Goal: Task Accomplishment & Management: Use online tool/utility

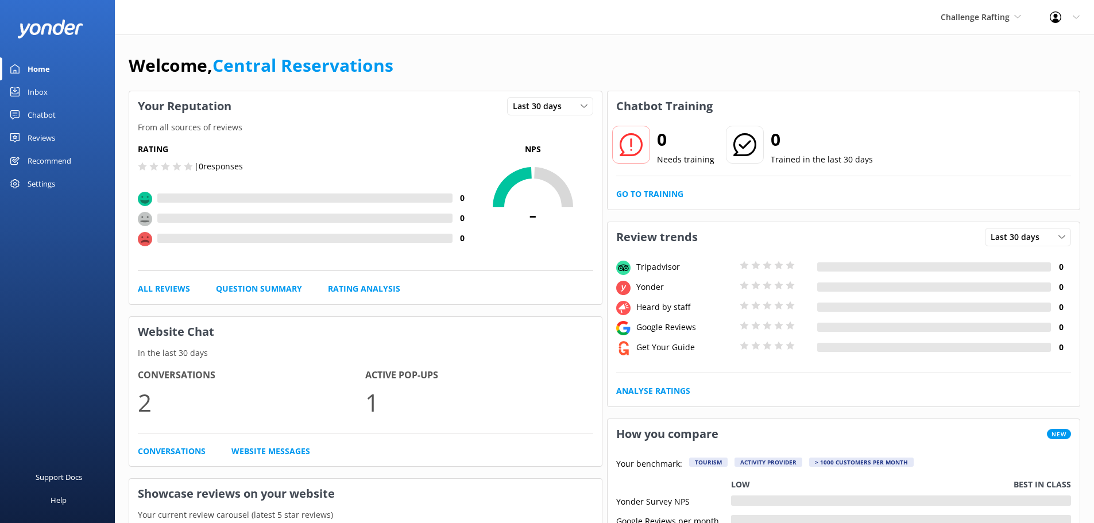
click at [39, 91] on div "Inbox" at bounding box center [38, 91] width 20 height 23
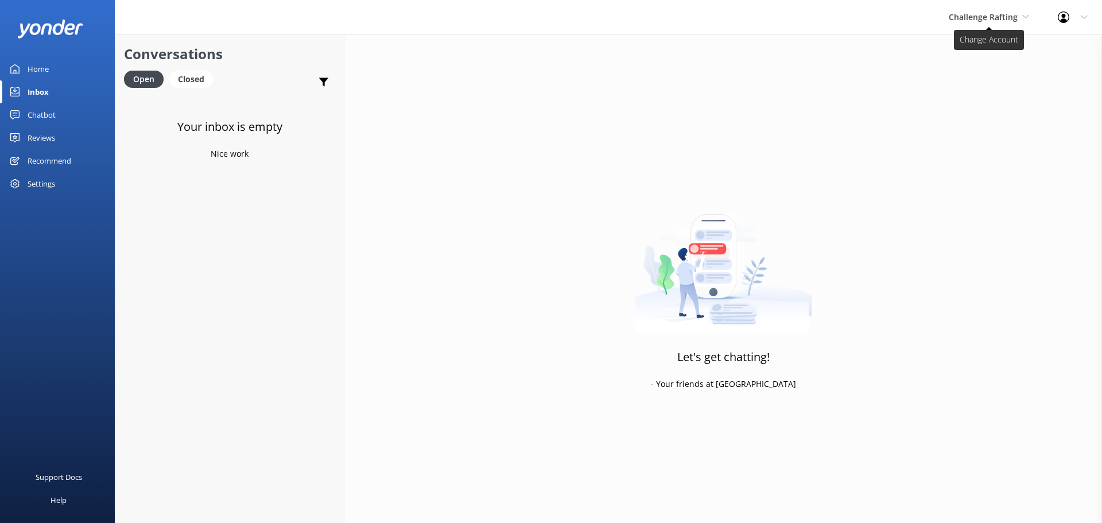
click at [982, 12] on span "Challenge Rafting" at bounding box center [983, 16] width 69 height 11
click at [996, 51] on link "Milford Sound Scenic Flights" at bounding box center [992, 48] width 115 height 28
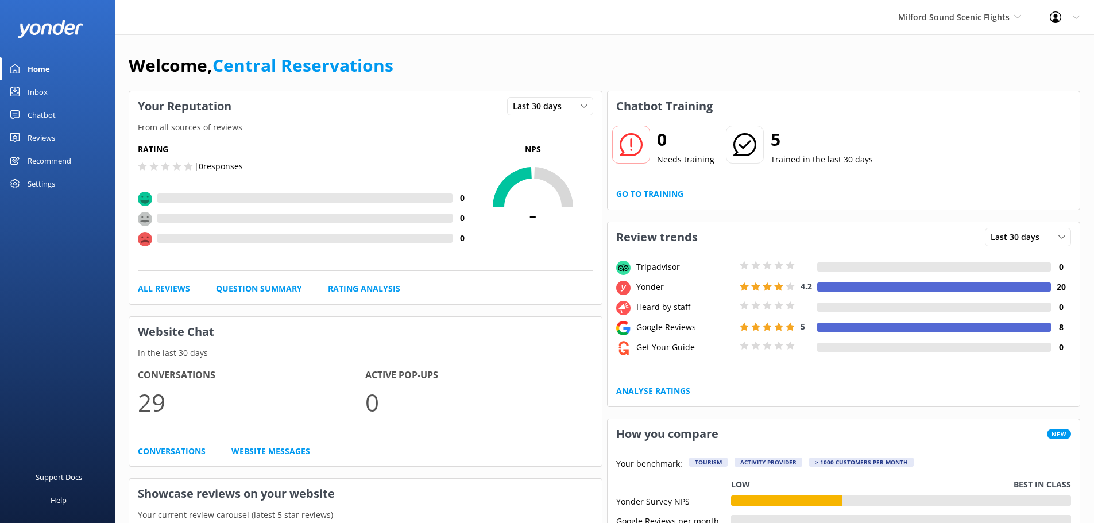
click at [34, 87] on div "Inbox" at bounding box center [38, 91] width 20 height 23
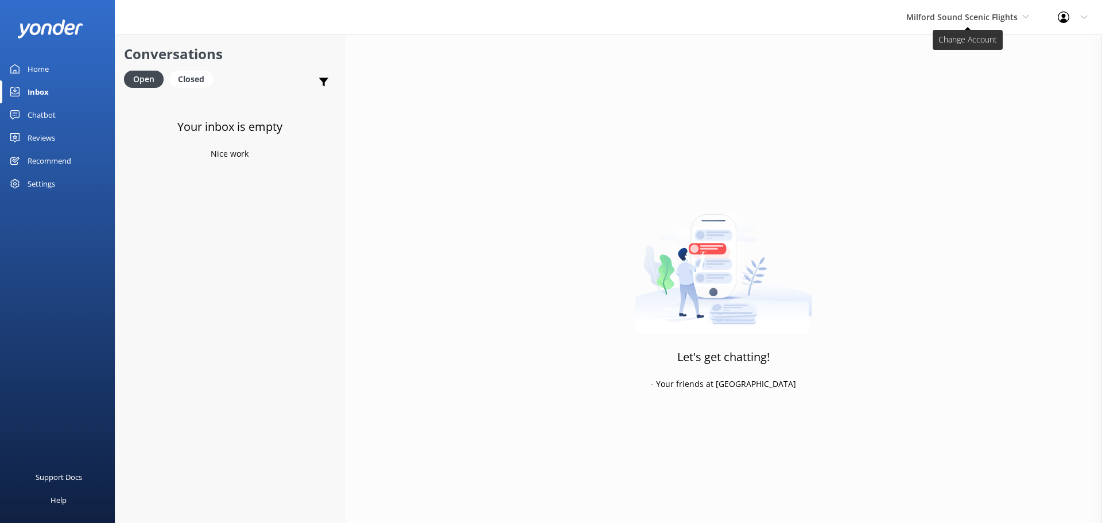
click at [968, 22] on span "Milford Sound Scenic Flights" at bounding box center [967, 17] width 123 height 13
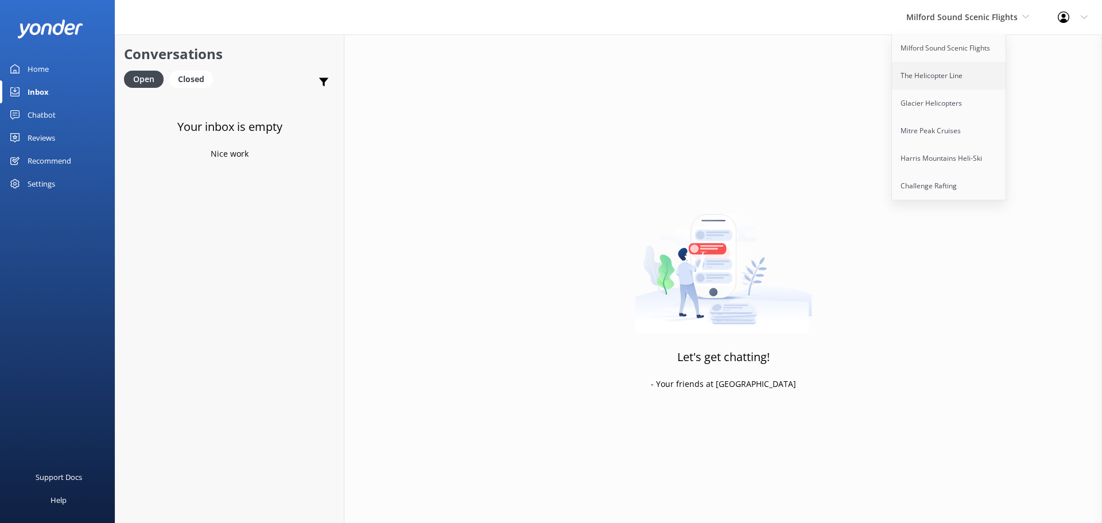
click at [951, 73] on link "The Helicopter Line" at bounding box center [949, 76] width 115 height 28
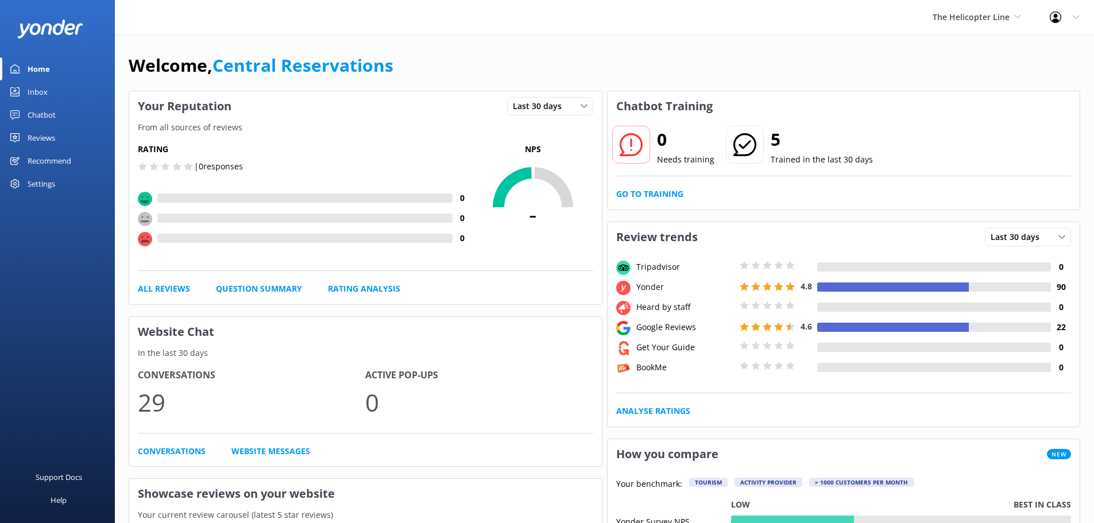
click at [45, 94] on div "Inbox" at bounding box center [38, 91] width 20 height 23
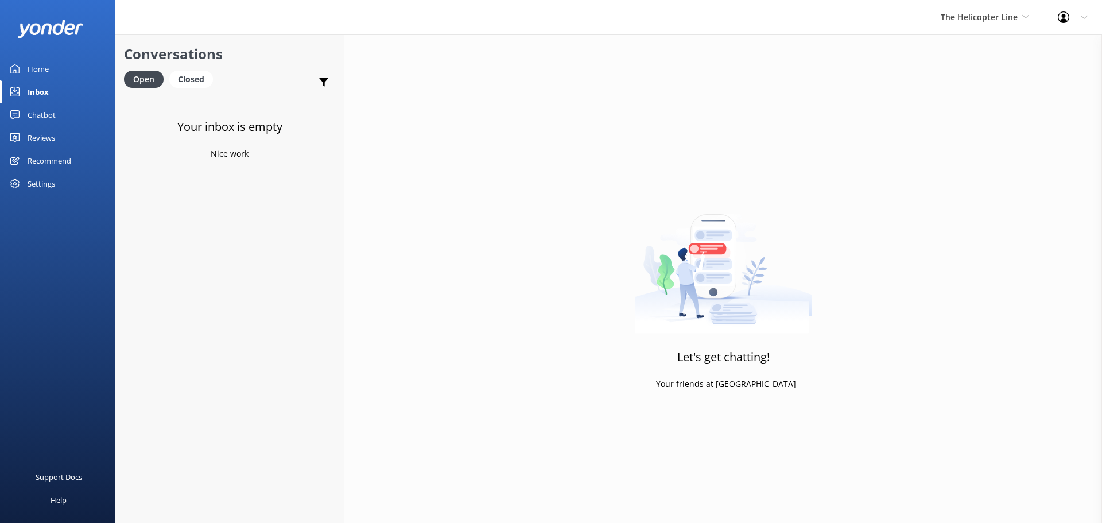
click at [987, 28] on div "The Helicopter Line Milford Sound Scenic Flights The Helicopter Line Glacier He…" at bounding box center [985, 17] width 117 height 34
click at [967, 104] on link "Glacier Helicopters" at bounding box center [984, 104] width 115 height 28
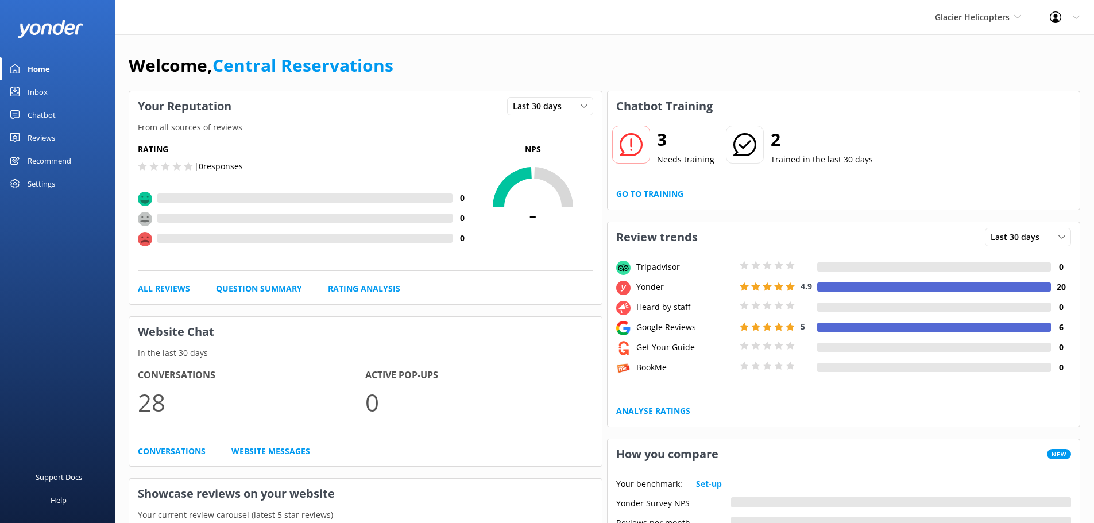
click at [31, 89] on div "Inbox" at bounding box center [38, 91] width 20 height 23
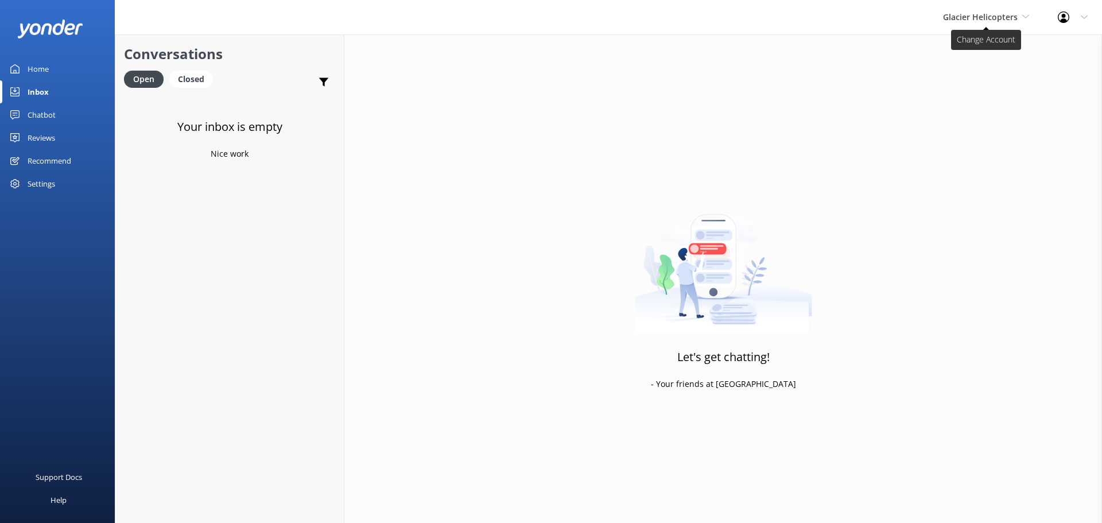
click at [990, 18] on span "Glacier Helicopters" at bounding box center [980, 16] width 75 height 11
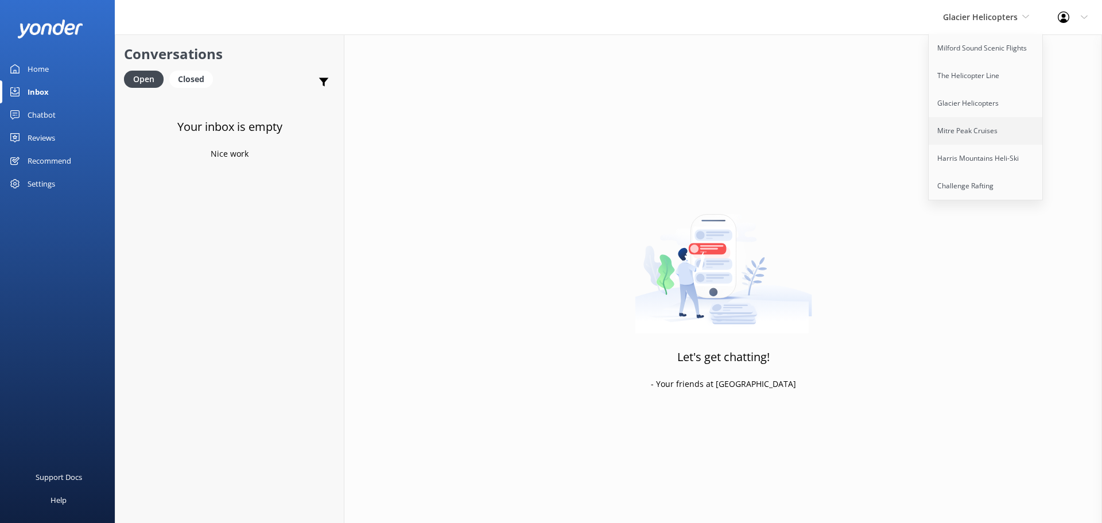
click at [981, 126] on link "Mitre Peak Cruises" at bounding box center [986, 131] width 115 height 28
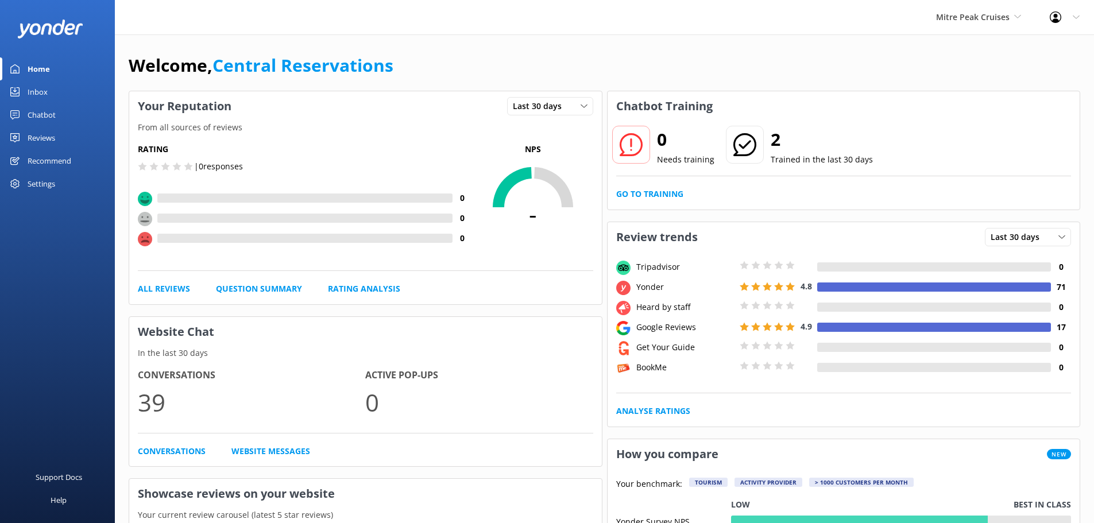
click at [30, 88] on div "Inbox" at bounding box center [38, 91] width 20 height 23
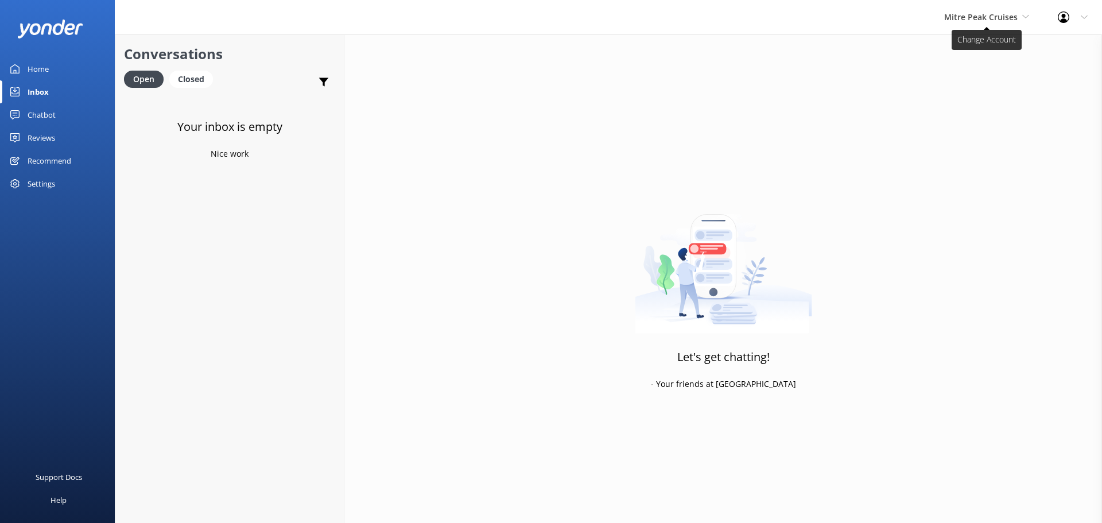
click at [995, 14] on span "Mitre Peak Cruises" at bounding box center [980, 16] width 73 height 11
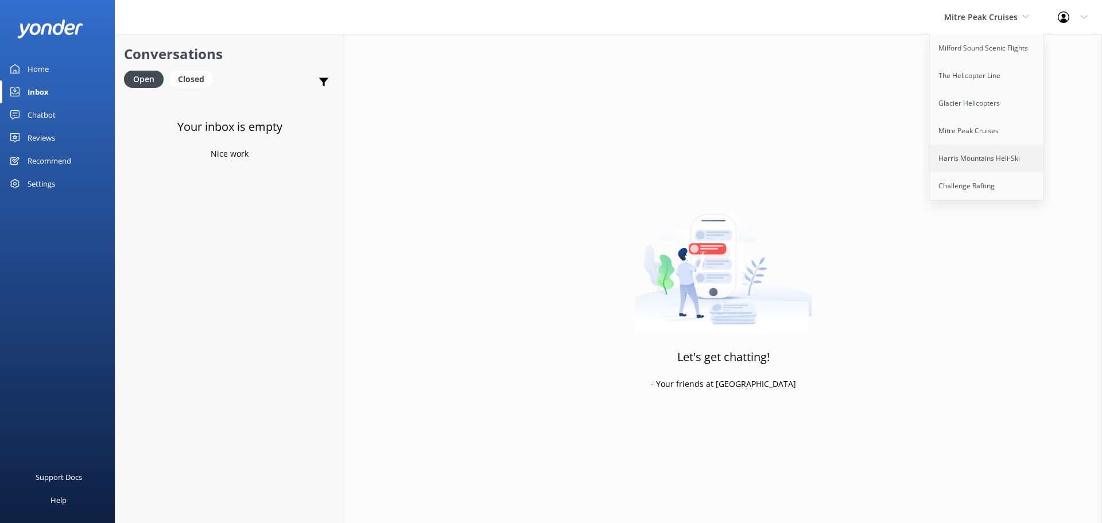
click at [1001, 150] on link "Harris Mountains Heli-Ski" at bounding box center [987, 159] width 115 height 28
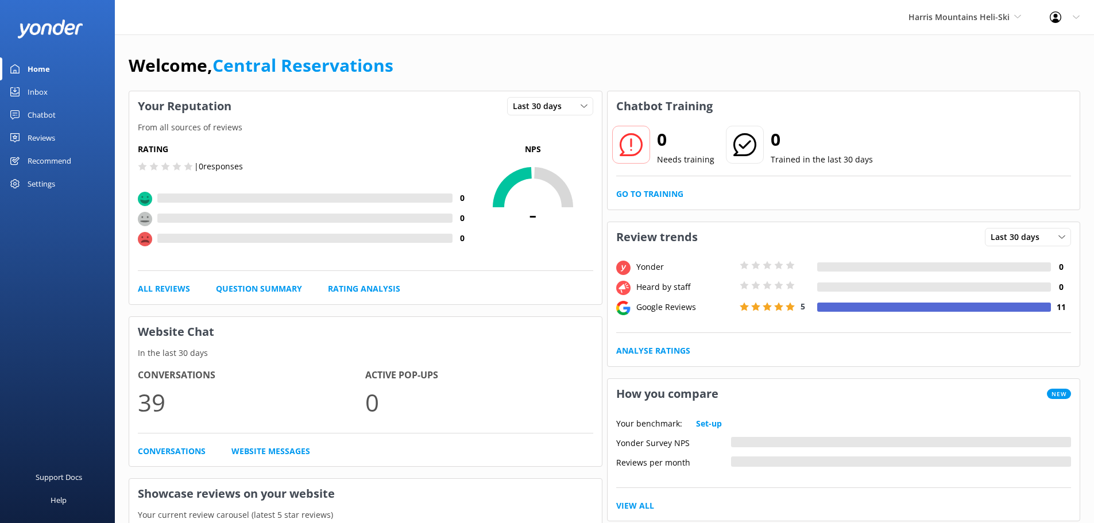
click at [35, 92] on div "Inbox" at bounding box center [38, 91] width 20 height 23
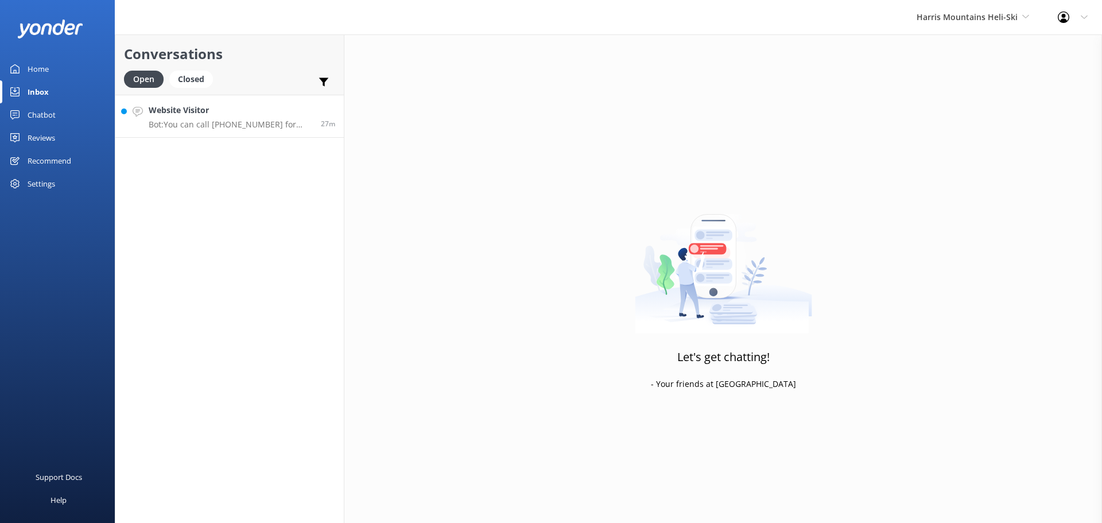
click at [258, 113] on h4 "Website Visitor" at bounding box center [231, 110] width 164 height 13
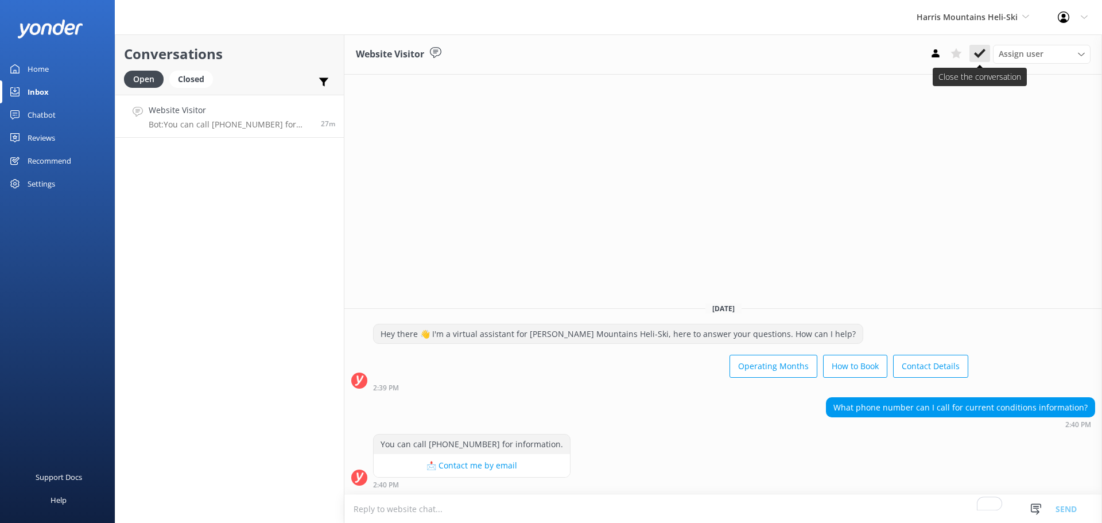
click at [982, 56] on icon at bounding box center [979, 53] width 11 height 11
